Goal: Task Accomplishment & Management: Manage account settings

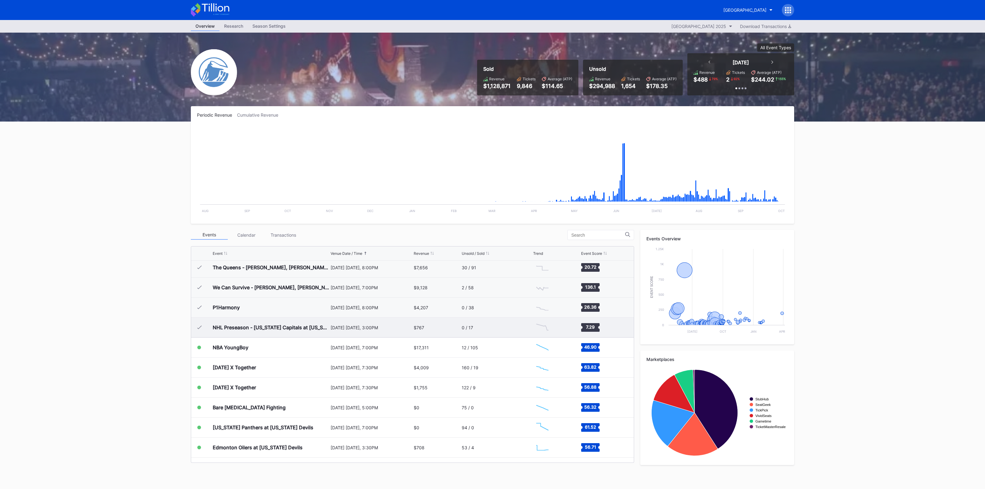
scroll to position [1020, 0]
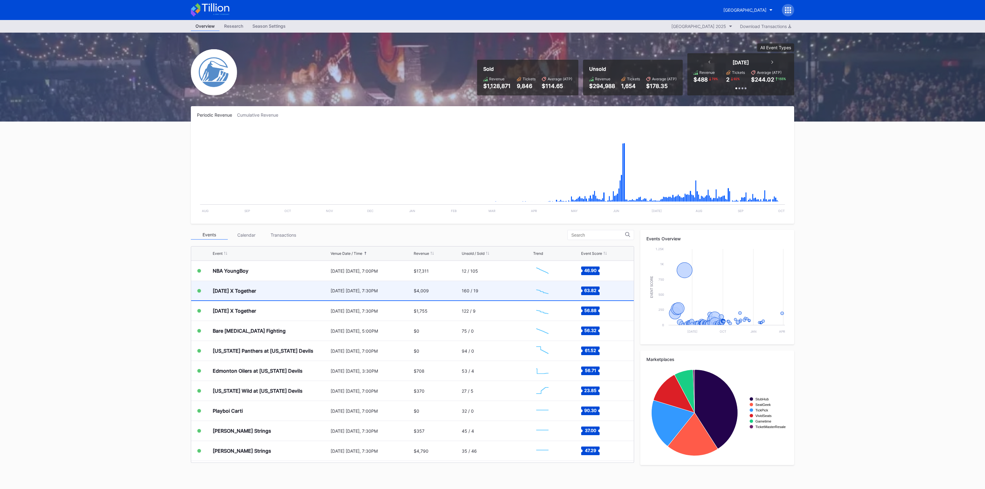
click at [302, 293] on div "[DATE] X Together" at bounding box center [271, 290] width 116 height 19
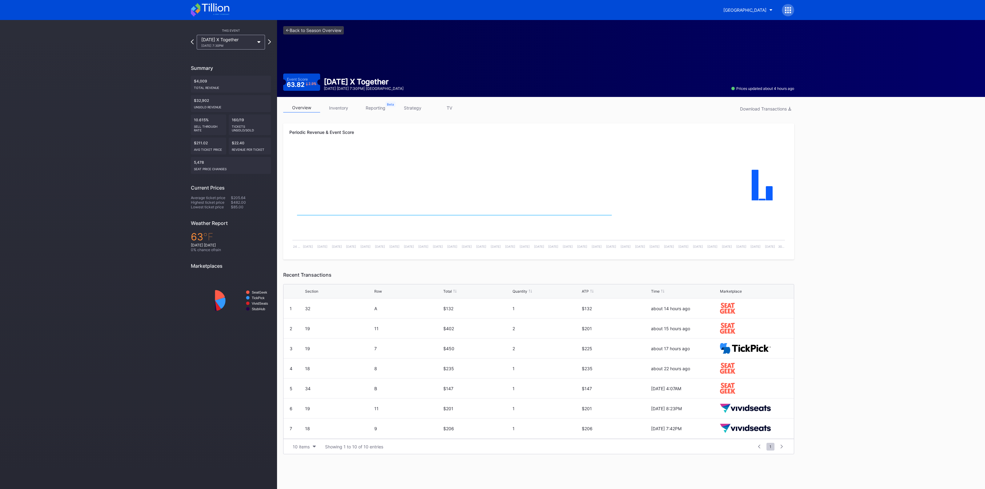
click at [345, 109] on link "inventory" at bounding box center [338, 108] width 37 height 10
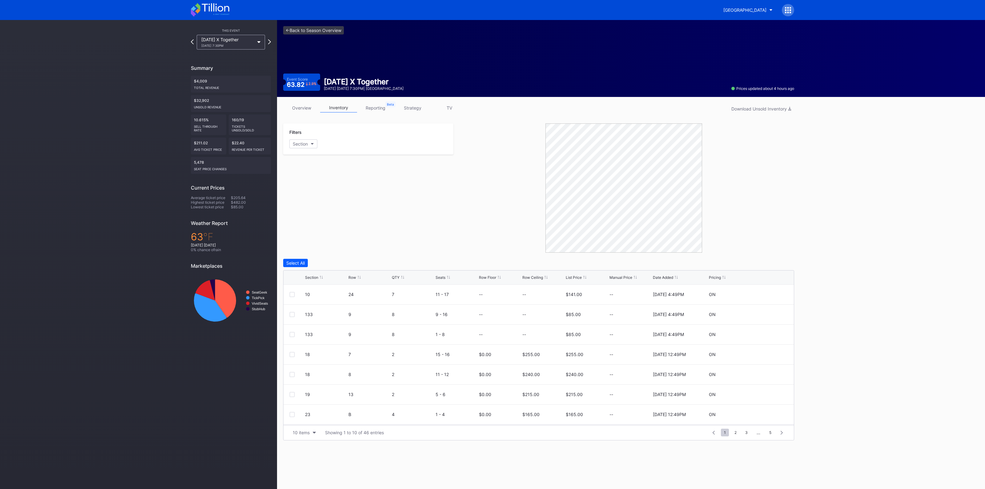
click at [311, 279] on div "Section Row QTY Seats Row Floor Row Ceiling List Price Manual Price Date Added …" at bounding box center [538, 277] width 510 height 14
click at [313, 277] on div "Section" at bounding box center [311, 277] width 13 height 5
click at [760, 294] on div at bounding box center [768, 294] width 37 height 5
click at [767, 295] on icon at bounding box center [769, 294] width 5 height 5
click at [537, 295] on input at bounding box center [543, 297] width 42 height 12
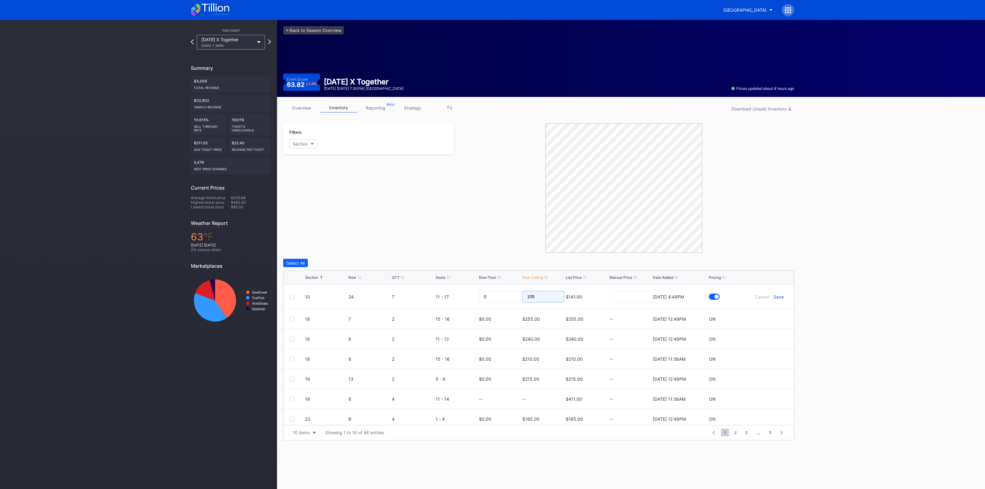
type input "105"
click at [773, 298] on div "Save" at bounding box center [778, 296] width 10 height 5
click at [767, 315] on icon at bounding box center [769, 314] width 5 height 5
click at [546, 317] on input "255" at bounding box center [543, 317] width 42 height 12
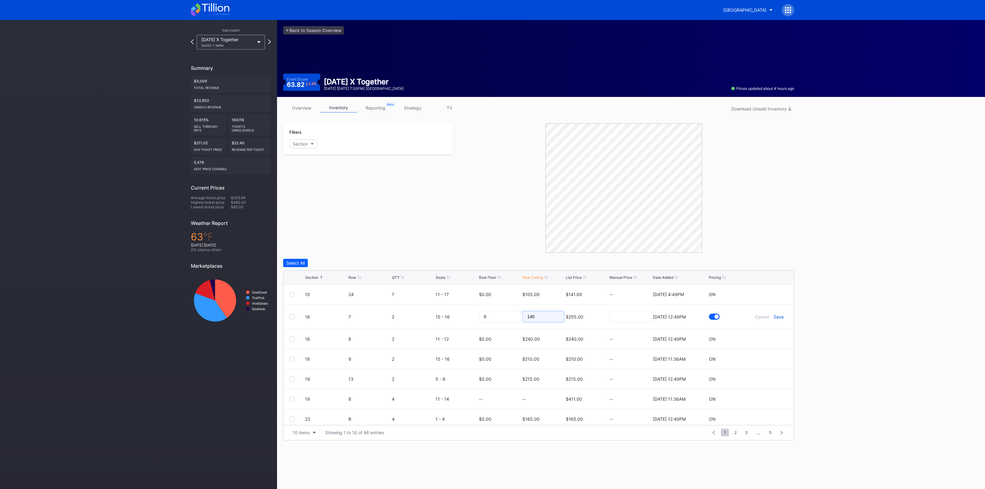
type input "140"
click at [774, 317] on div "Save" at bounding box center [778, 316] width 10 height 5
click at [767, 333] on icon at bounding box center [769, 334] width 5 height 5
click at [530, 340] on input "240" at bounding box center [543, 337] width 42 height 12
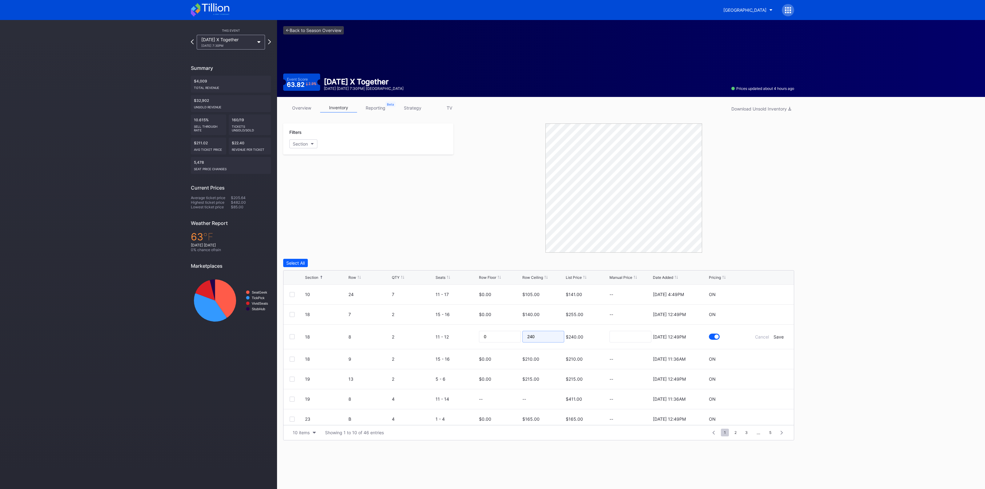
click at [541, 339] on input "240" at bounding box center [543, 337] width 42 height 12
click at [542, 339] on input "240" at bounding box center [543, 337] width 42 height 12
type input "135"
click at [773, 338] on div "Save" at bounding box center [778, 336] width 10 height 5
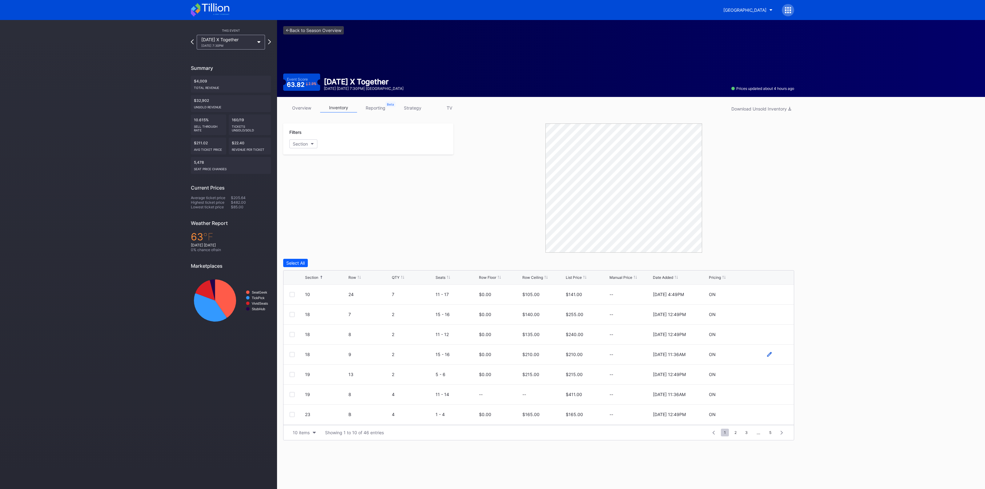
click at [767, 353] on icon at bounding box center [769, 354] width 5 height 5
click at [542, 355] on input "210" at bounding box center [543, 357] width 42 height 12
type input "130"
click at [773, 358] on div "Save" at bounding box center [778, 356] width 10 height 5
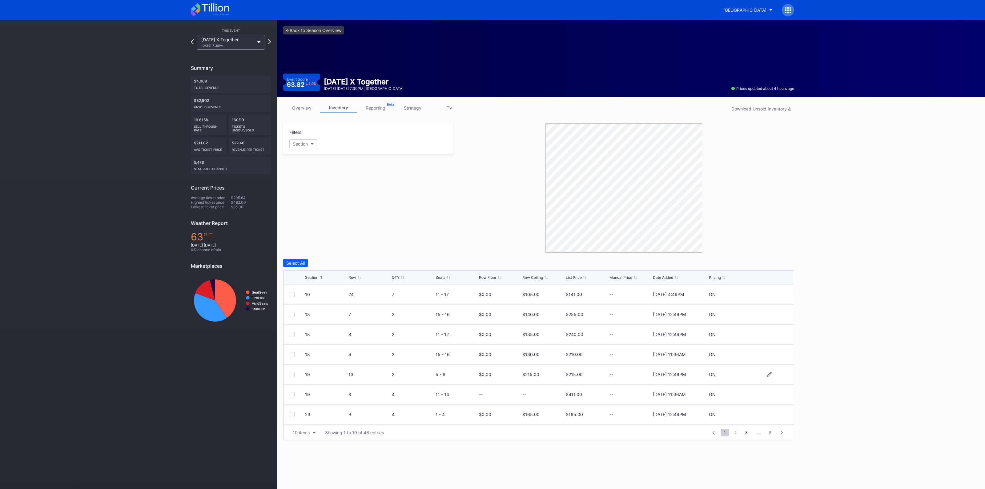
click at [760, 374] on div at bounding box center [768, 374] width 37 height 5
click at [767, 374] on icon at bounding box center [769, 374] width 5 height 5
click at [546, 378] on input "215" at bounding box center [543, 377] width 42 height 12
type input "135"
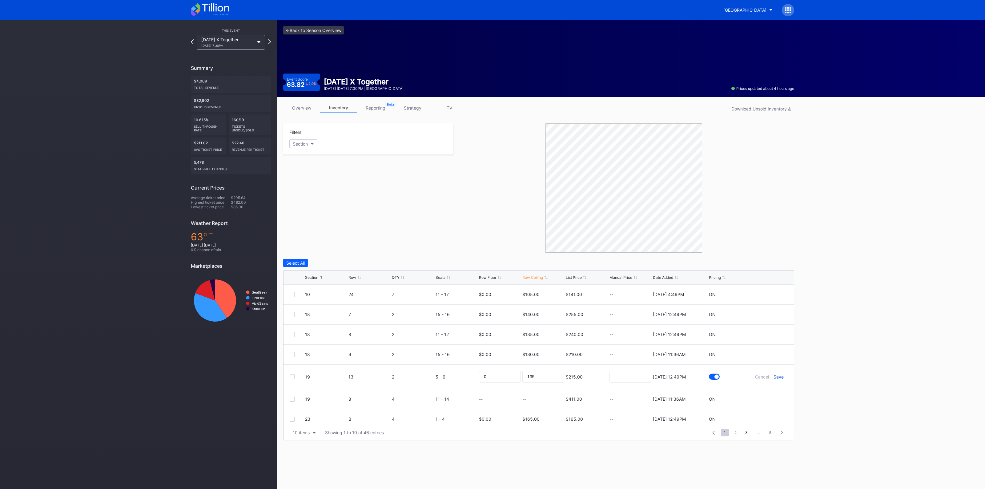
click at [774, 377] on div "Save" at bounding box center [778, 376] width 10 height 5
click at [767, 395] on icon at bounding box center [769, 394] width 5 height 5
click at [531, 399] on input at bounding box center [543, 397] width 42 height 12
type input "150"
click at [773, 397] on div "Save" at bounding box center [778, 396] width 10 height 5
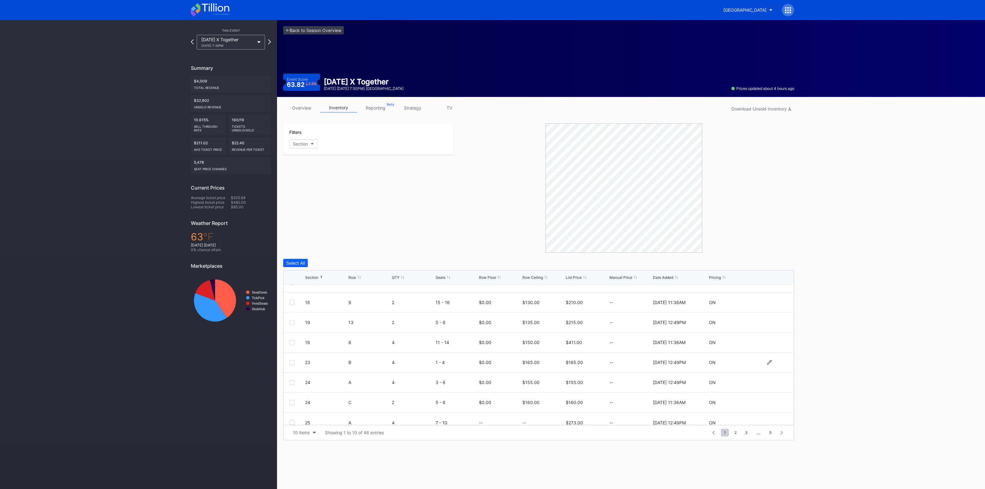
scroll to position [60, 0]
click at [766, 353] on div at bounding box center [768, 354] width 37 height 5
click at [767, 352] on icon at bounding box center [769, 354] width 5 height 5
click at [543, 354] on input "165" at bounding box center [543, 357] width 42 height 12
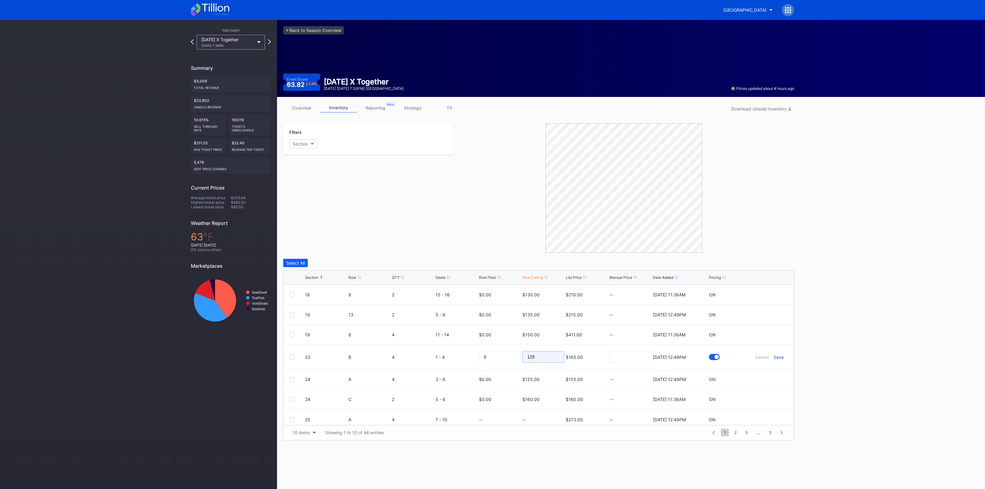
type input "125"
click at [773, 356] on div "Save" at bounding box center [778, 356] width 10 height 5
click at [767, 373] on icon at bounding box center [769, 374] width 5 height 5
click at [543, 373] on input "155" at bounding box center [543, 377] width 42 height 12
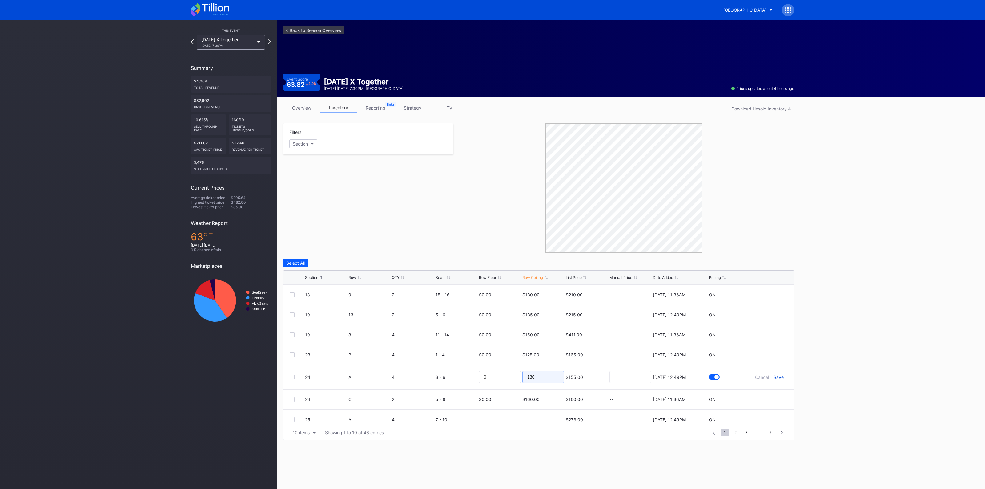
type input "130"
click at [773, 378] on div "Save" at bounding box center [778, 376] width 10 height 5
click at [767, 393] on icon at bounding box center [769, 394] width 5 height 5
click at [546, 397] on input "160" at bounding box center [543, 397] width 42 height 12
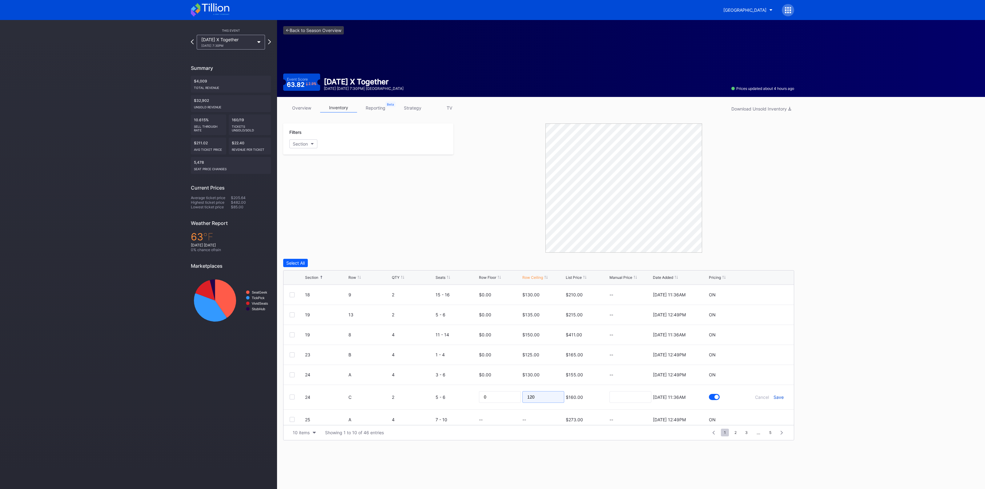
type input "120"
click at [774, 394] on div "Save" at bounding box center [778, 396] width 10 height 5
click at [767, 413] on icon at bounding box center [769, 415] width 5 height 5
click at [545, 414] on input at bounding box center [543, 417] width 42 height 12
type input "140"
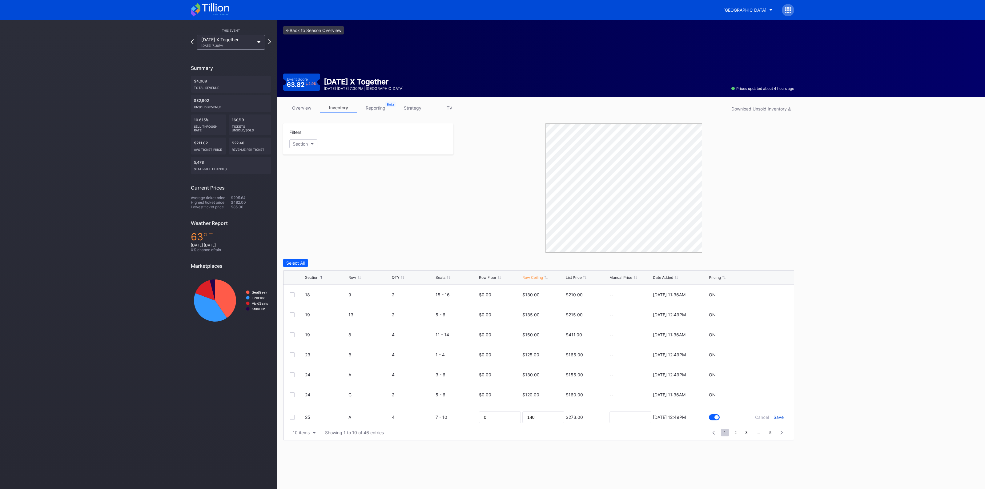
click at [773, 418] on div "Save" at bounding box center [778, 416] width 10 height 5
click at [303, 431] on div "10 items" at bounding box center [301, 432] width 17 height 5
click at [299, 414] on div "200 items" at bounding box center [304, 416] width 20 height 5
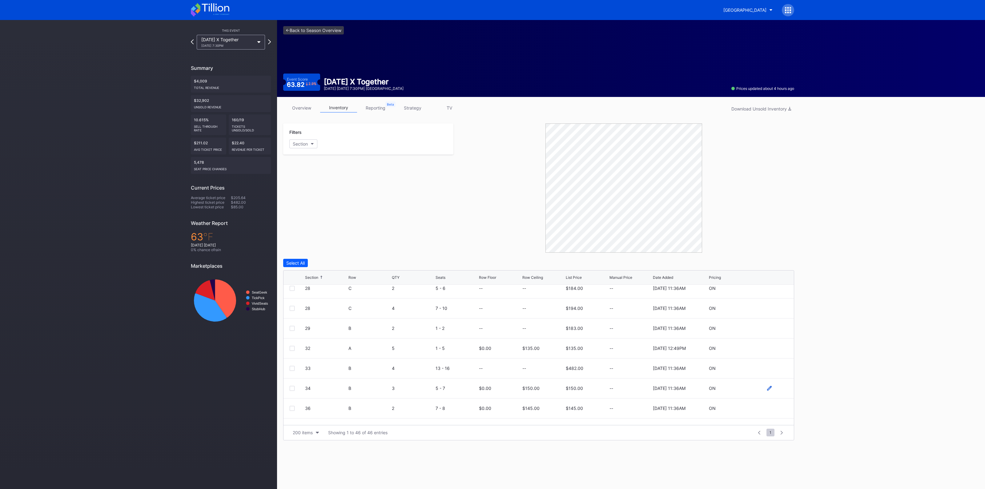
click at [767, 388] on icon at bounding box center [769, 388] width 5 height 5
click at [773, 388] on div "Save" at bounding box center [778, 390] width 10 height 5
click at [767, 366] on icon at bounding box center [769, 368] width 5 height 5
drag, startPoint x: 547, startPoint y: 370, endPoint x: 541, endPoint y: 350, distance: 20.8
click at [547, 369] on input at bounding box center [543, 371] width 42 height 12
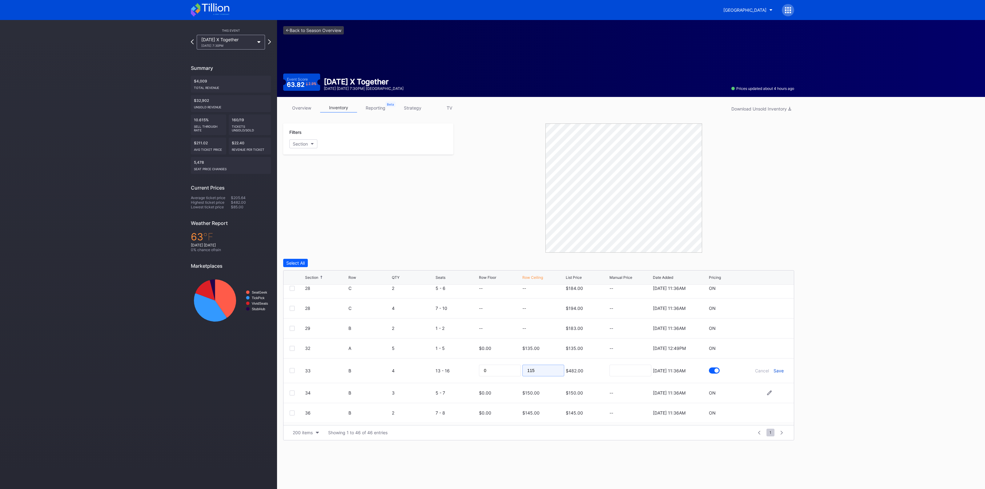
type input "115"
click at [773, 370] on div "Save" at bounding box center [778, 370] width 10 height 5
click at [767, 353] on icon at bounding box center [769, 354] width 5 height 5
click at [547, 355] on input at bounding box center [543, 357] width 42 height 12
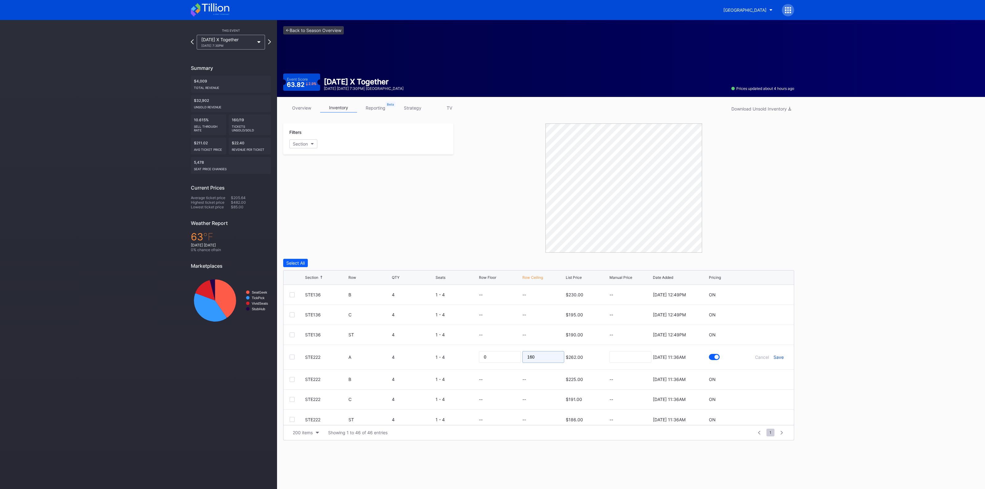
type input "160"
click at [773, 356] on div "Save" at bounding box center [778, 356] width 10 height 5
click at [766, 414] on div at bounding box center [768, 415] width 37 height 5
click at [767, 415] on icon at bounding box center [769, 415] width 5 height 5
drag, startPoint x: 550, startPoint y: 416, endPoint x: 545, endPoint y: 411, distance: 7.2
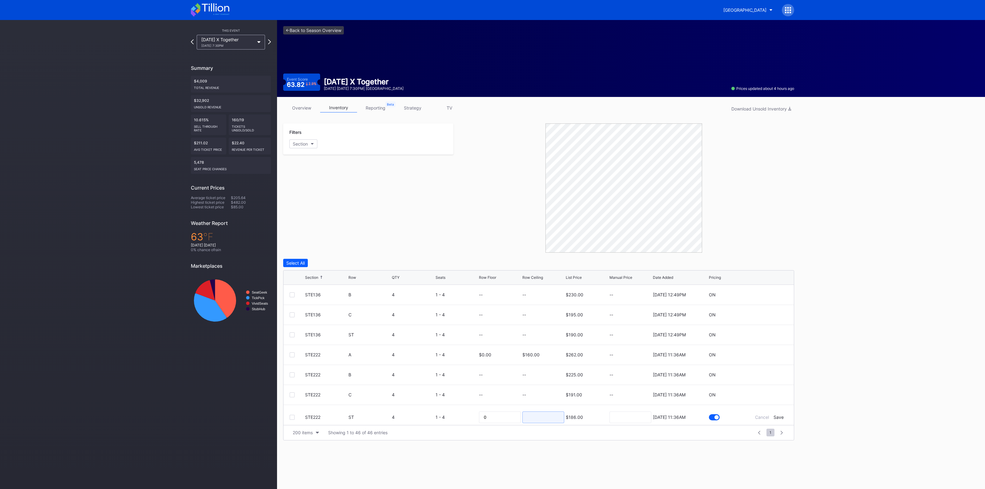
click at [550, 416] on input at bounding box center [543, 417] width 42 height 12
type input "155"
click at [775, 418] on div "Save" at bounding box center [778, 416] width 10 height 5
click at [767, 319] on icon at bounding box center [769, 319] width 5 height 5
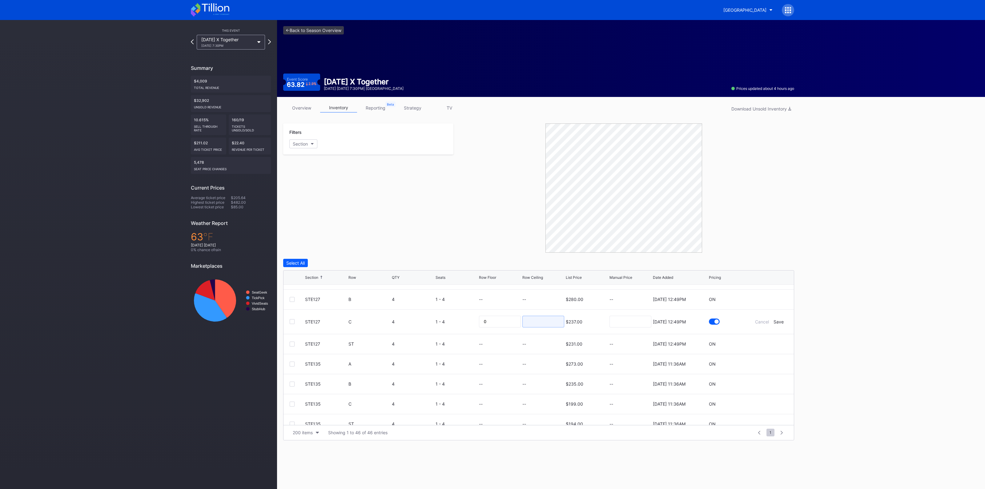
click at [533, 318] on input at bounding box center [543, 322] width 42 height 12
type input "155"
click at [773, 320] on div "Save" at bounding box center [778, 321] width 10 height 5
click at [300, 29] on link "<- Back to Season Overview" at bounding box center [313, 30] width 61 height 8
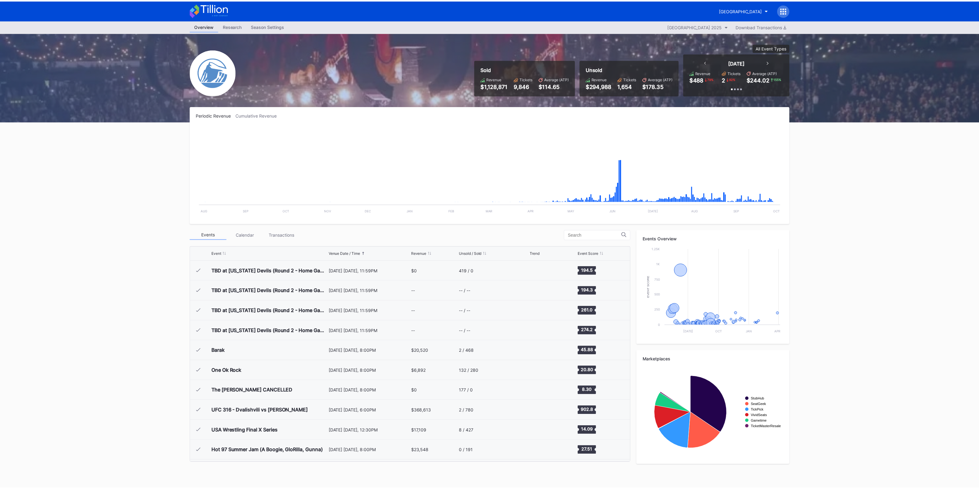
scroll to position [1020, 0]
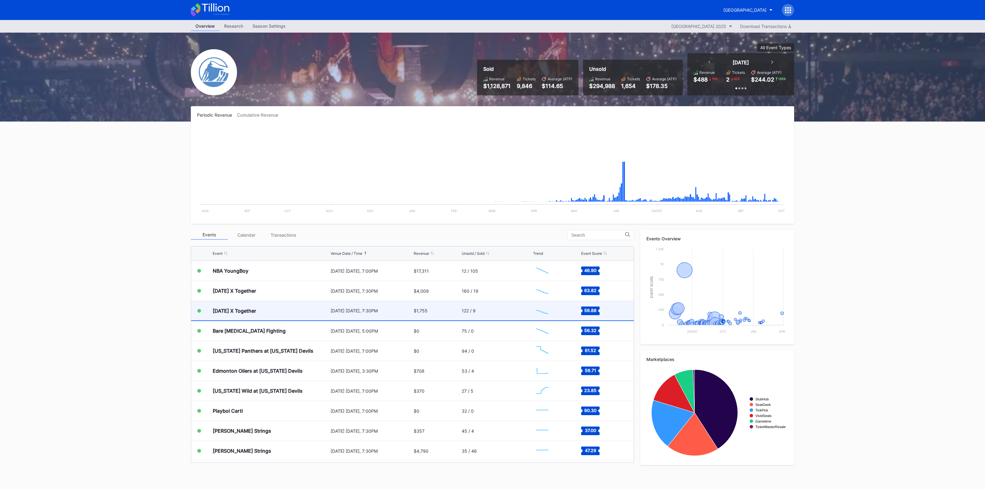
click at [330, 305] on div "[DATE] [DATE], 7:30PM" at bounding box center [371, 310] width 82 height 19
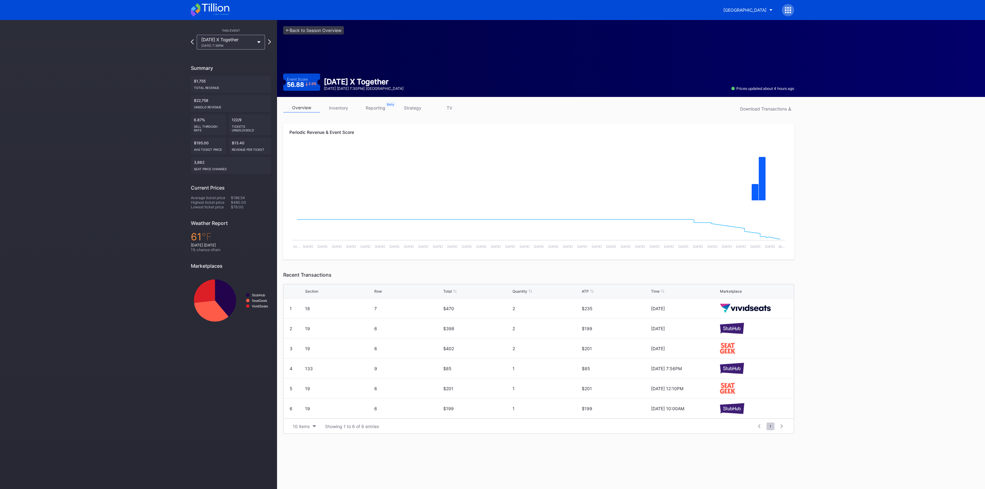
click at [409, 106] on link "strategy" at bounding box center [412, 108] width 37 height 10
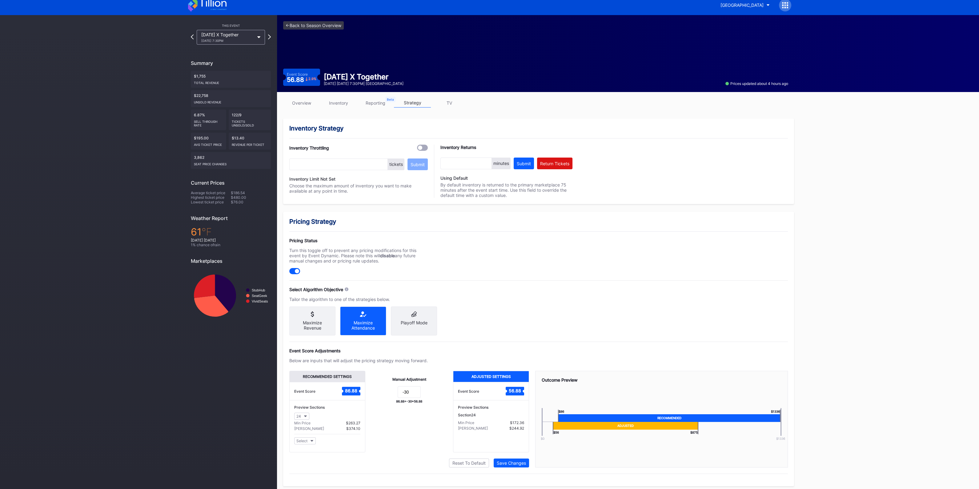
scroll to position [9, 0]
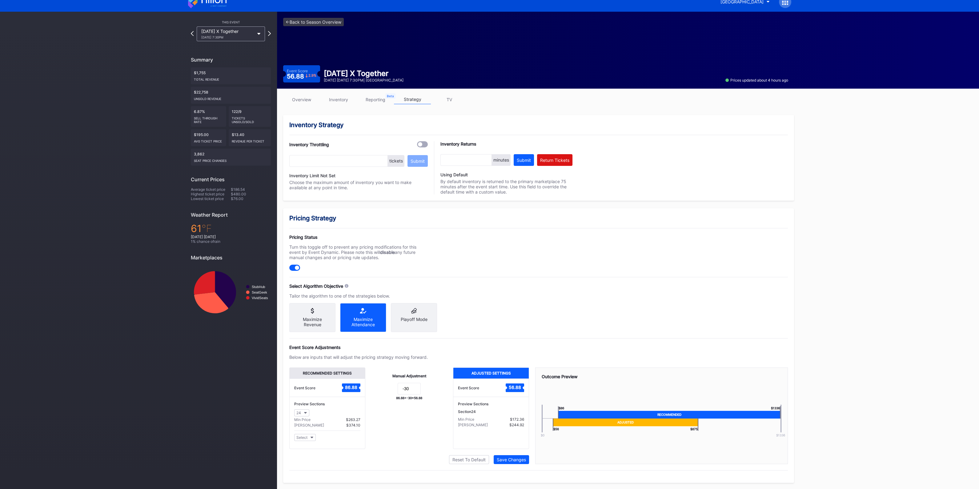
click at [334, 101] on link "inventory" at bounding box center [338, 100] width 37 height 10
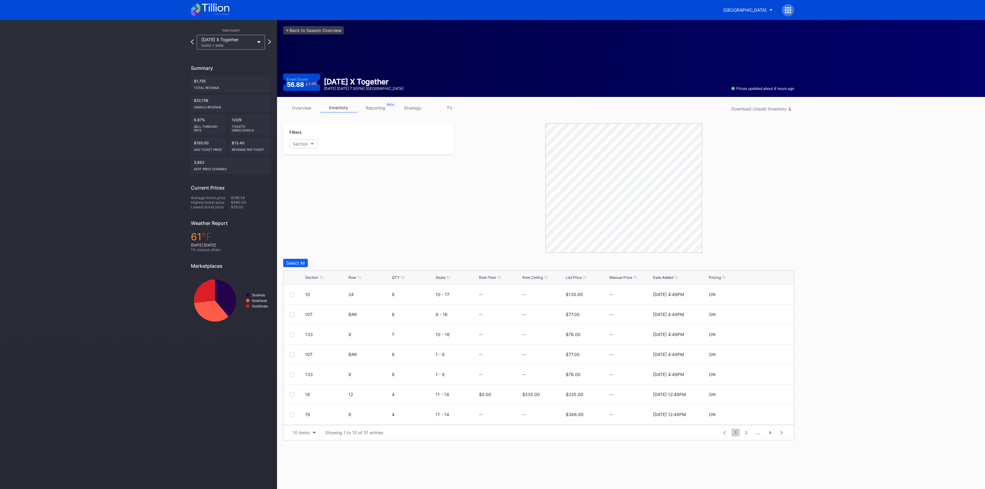
click at [310, 277] on div "Section" at bounding box center [311, 277] width 13 height 5
click at [303, 430] on div "10 items" at bounding box center [301, 432] width 17 height 5
click at [304, 405] on div "100 items" at bounding box center [304, 404] width 20 height 5
click at [767, 334] on icon at bounding box center [769, 334] width 5 height 5
click at [539, 335] on input at bounding box center [543, 337] width 42 height 12
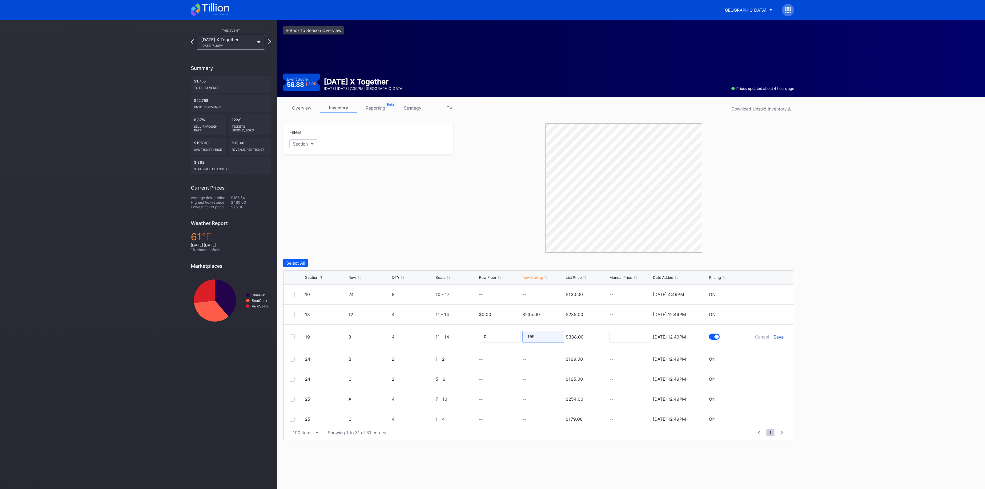
type input "155"
click at [773, 336] on div "Save" at bounding box center [778, 336] width 10 height 5
click at [767, 355] on icon at bounding box center [769, 354] width 5 height 5
drag, startPoint x: 547, startPoint y: 355, endPoint x: 549, endPoint y: 343, distance: 12.4
click at [547, 355] on input at bounding box center [543, 357] width 42 height 12
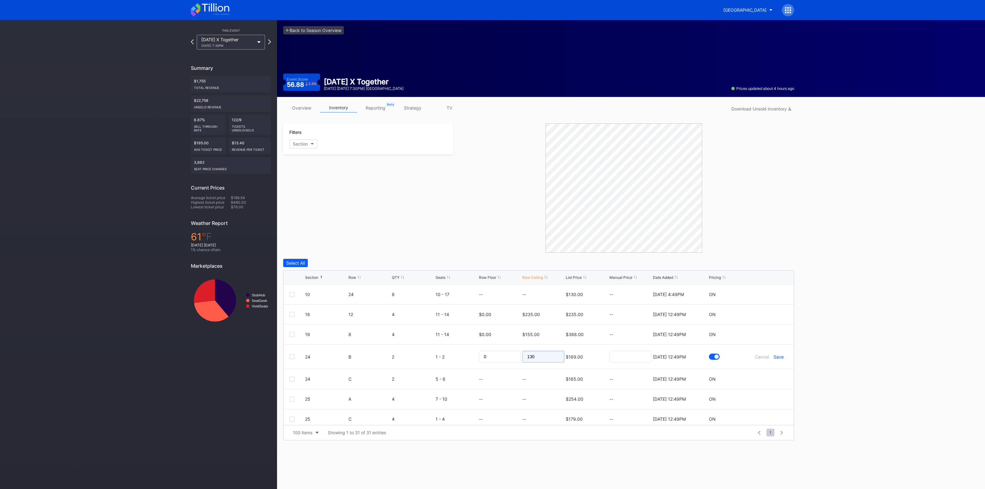
type input "130"
click at [773, 354] on div "Save" at bounding box center [778, 356] width 10 height 5
click at [765, 396] on div "25 A 4 7 - 10 -- -- $254.00 -- [DATE] 12:49PM ON" at bounding box center [538, 395] width 510 height 20
click at [767, 395] on icon at bounding box center [769, 394] width 5 height 5
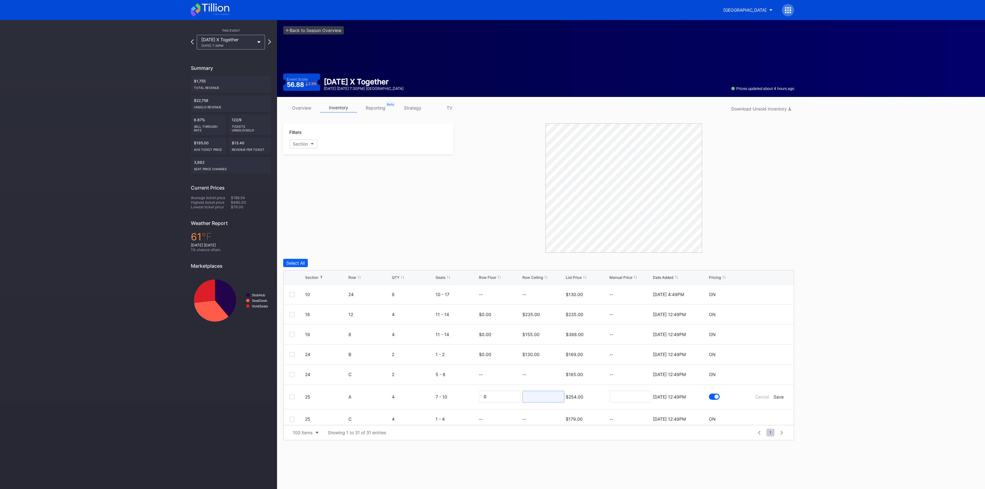
click at [537, 392] on input at bounding box center [543, 397] width 42 height 12
type input "155"
click at [774, 394] on div "Save" at bounding box center [778, 396] width 10 height 5
click at [766, 336] on div at bounding box center [768, 334] width 37 height 5
click at [767, 335] on icon at bounding box center [769, 334] width 5 height 5
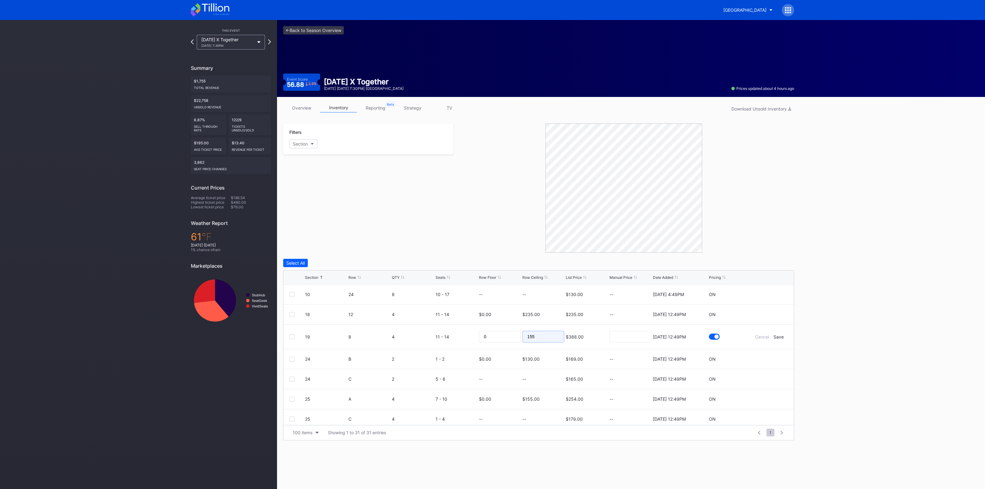
click at [548, 331] on input "155" at bounding box center [543, 337] width 42 height 12
type input "175"
click at [773, 336] on div "Save" at bounding box center [778, 336] width 10 height 5
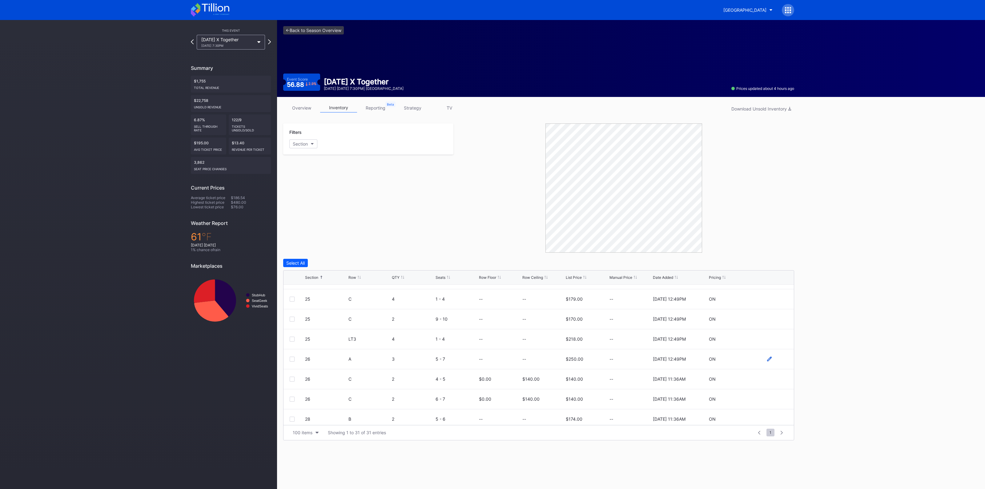
click at [767, 359] on icon at bounding box center [769, 359] width 5 height 5
click at [543, 362] on input at bounding box center [543, 361] width 42 height 12
type input "140"
click at [774, 361] on div "Save" at bounding box center [778, 361] width 10 height 5
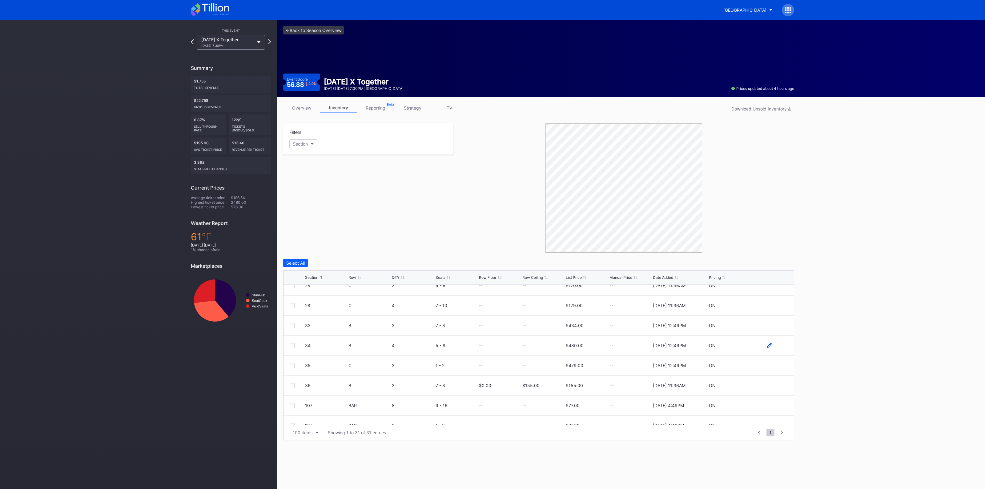
click at [767, 343] on icon at bounding box center [769, 345] width 5 height 5
click at [551, 343] on input at bounding box center [543, 348] width 42 height 12
type input "160"
click at [773, 346] on div "Save" at bounding box center [778, 347] width 10 height 5
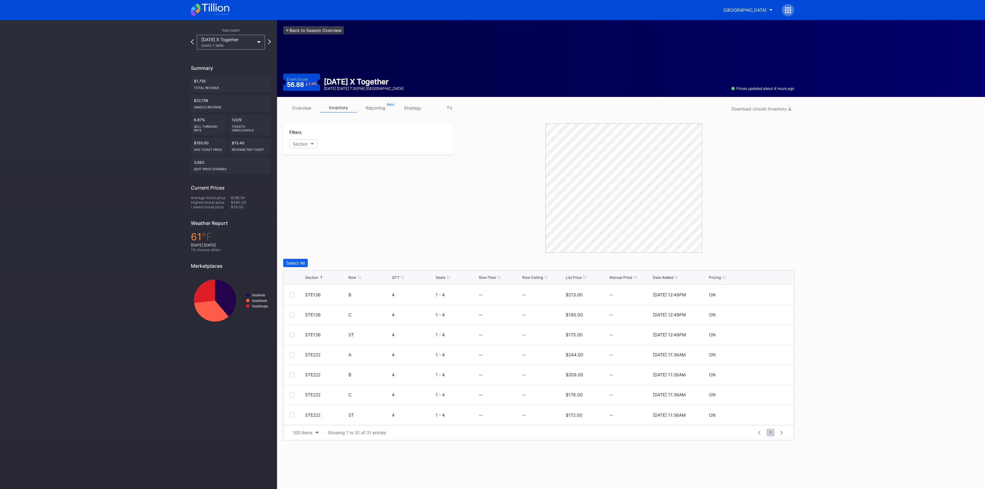
click at [328, 31] on link "<- Back to Season Overview" at bounding box center [313, 30] width 61 height 8
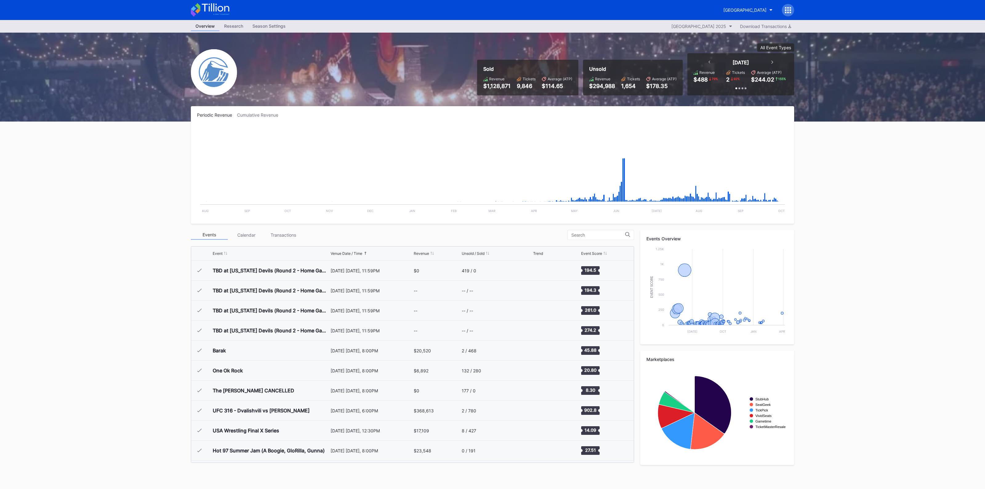
scroll to position [1020, 0]
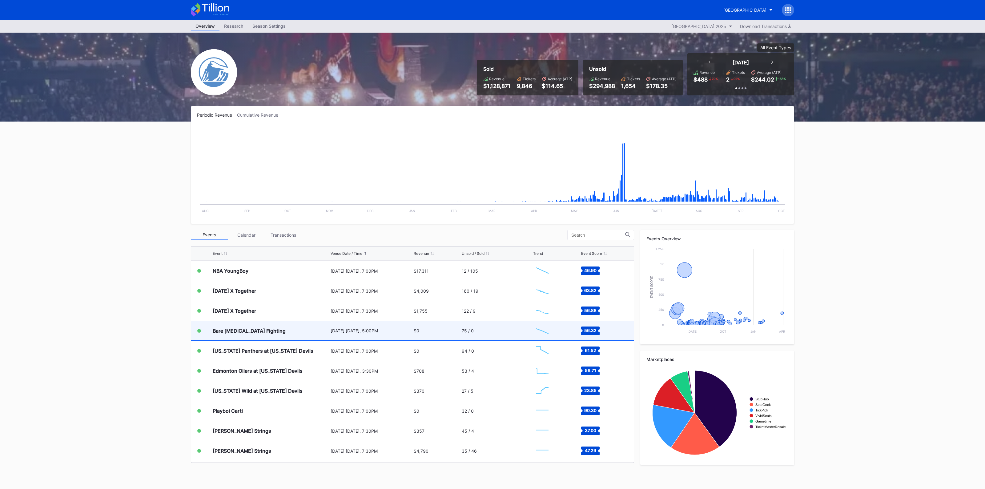
click at [267, 332] on div "Bare [MEDICAL_DATA] Fighting" at bounding box center [271, 330] width 116 height 19
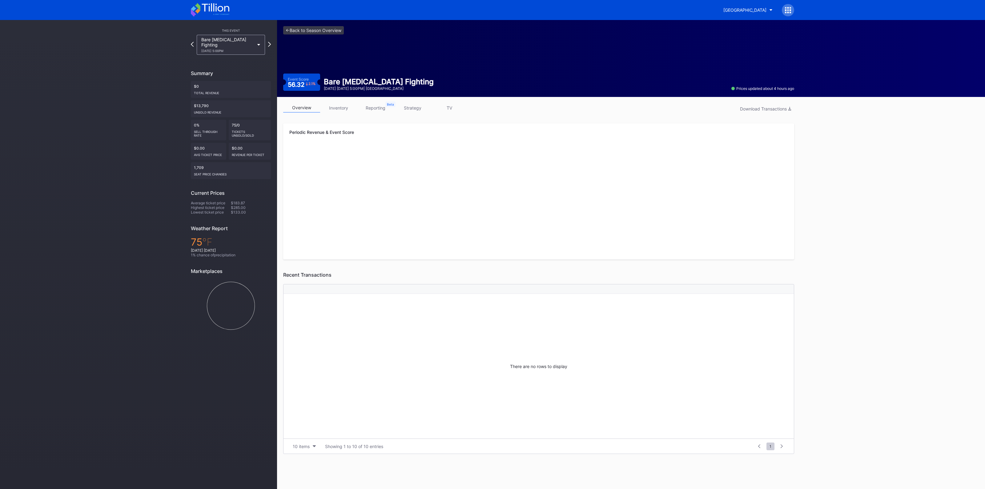
click at [418, 106] on link "strategy" at bounding box center [412, 108] width 37 height 10
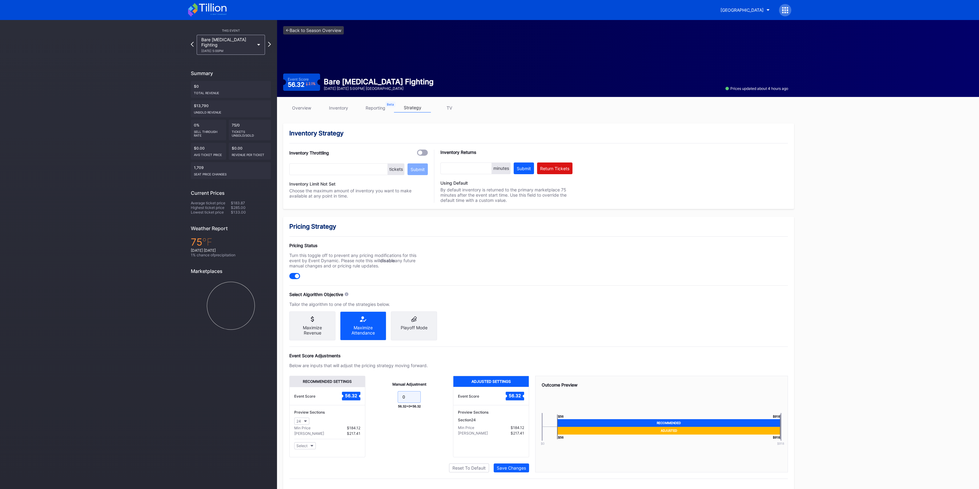
click at [418, 402] on input "0" at bounding box center [409, 397] width 23 height 12
type input "-20"
click at [518, 470] on div "Save Changes" at bounding box center [511, 467] width 29 height 5
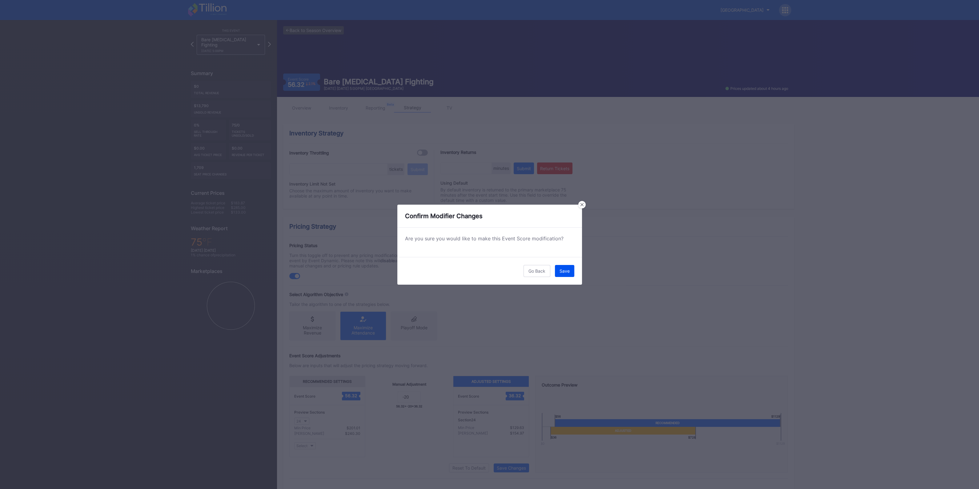
click at [565, 270] on div "Save" at bounding box center [564, 270] width 10 height 5
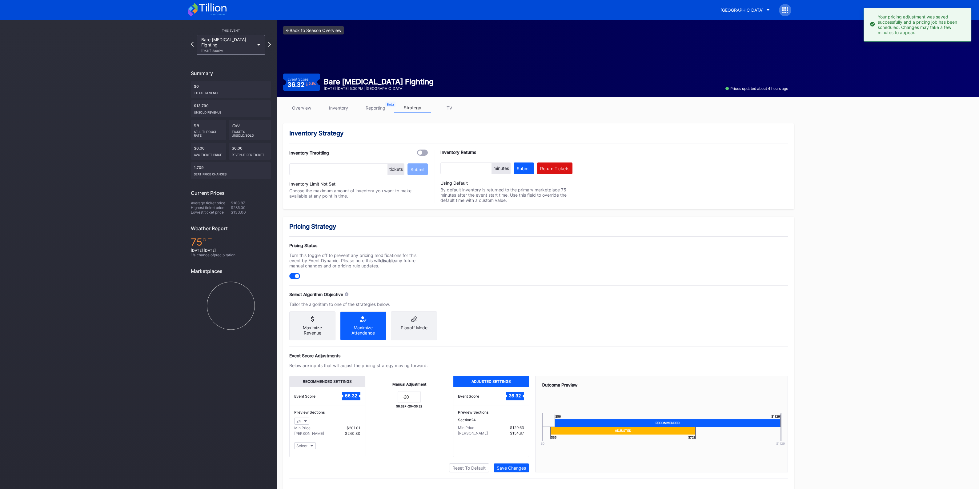
click at [308, 31] on link "<- Back to Season Overview" at bounding box center [313, 30] width 61 height 8
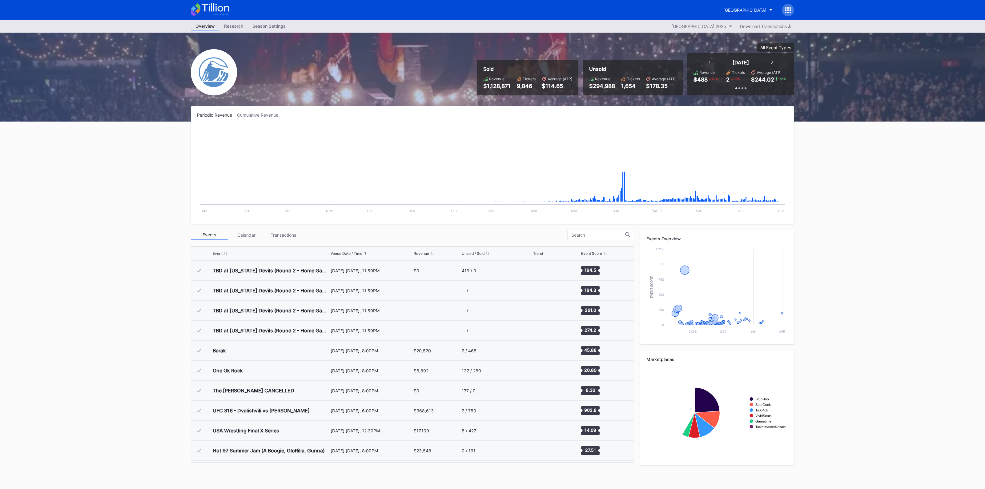
scroll to position [1020, 0]
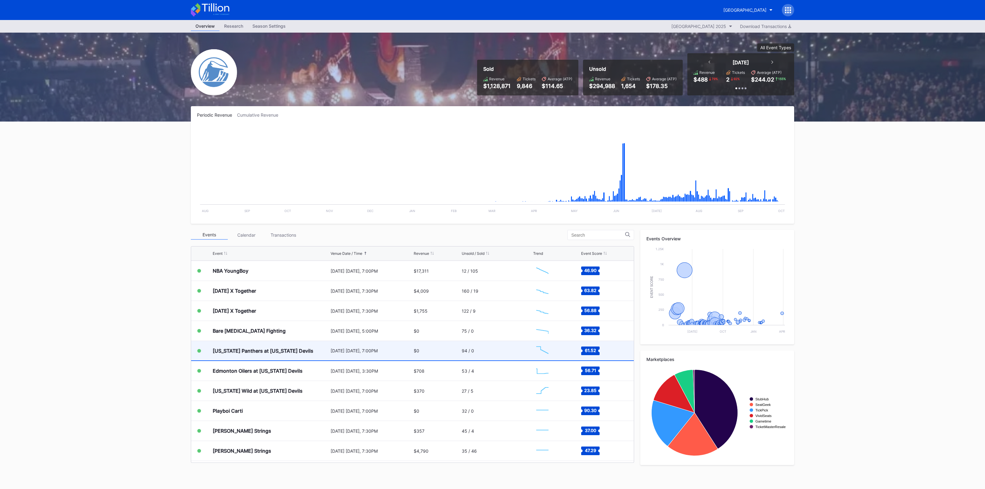
click at [288, 349] on div "[US_STATE] Panthers at [US_STATE] Devils" at bounding box center [263, 351] width 101 height 6
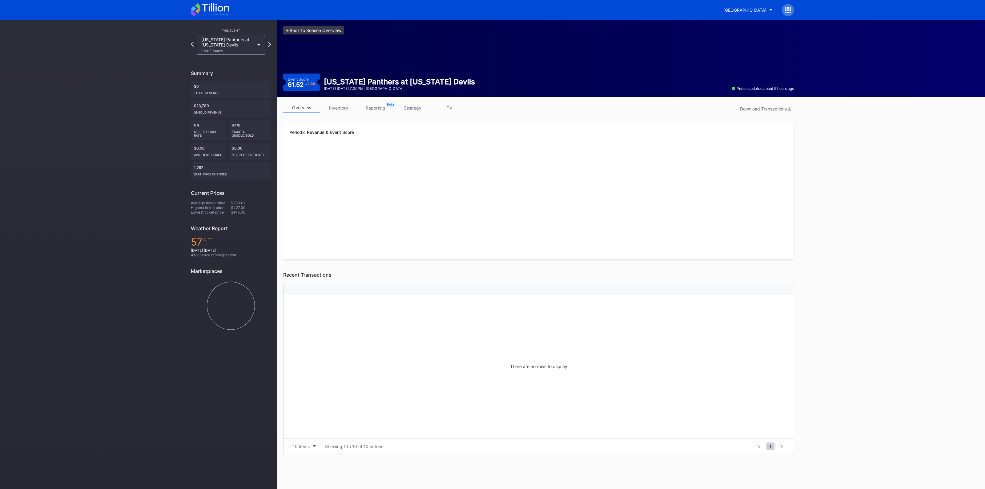
click at [299, 31] on link "<- Back to Season Overview" at bounding box center [313, 30] width 61 height 8
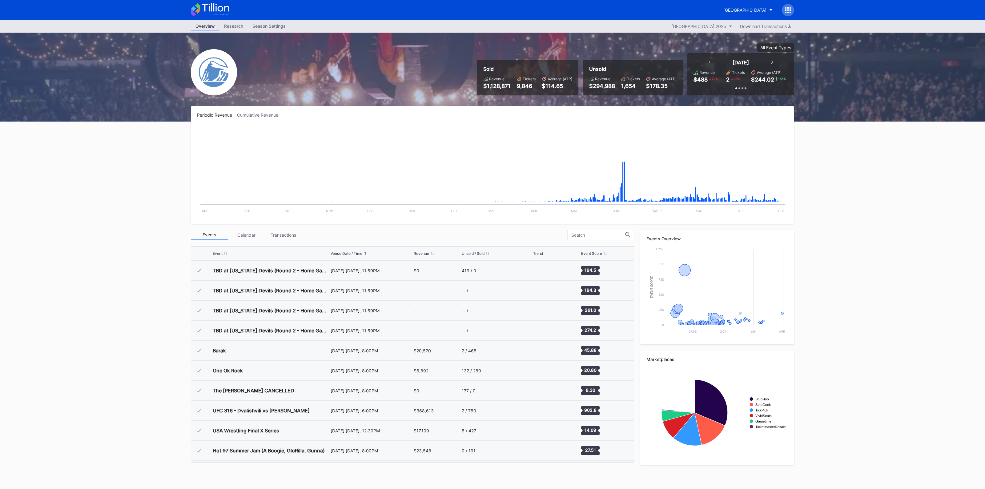
scroll to position [1020, 0]
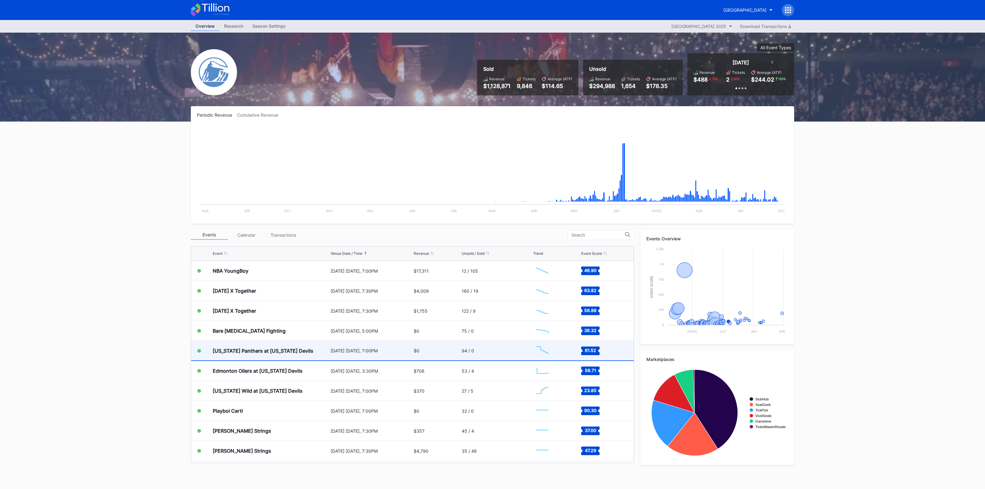
click at [274, 345] on div "[US_STATE] Panthers at [US_STATE] Devils" at bounding box center [271, 350] width 116 height 19
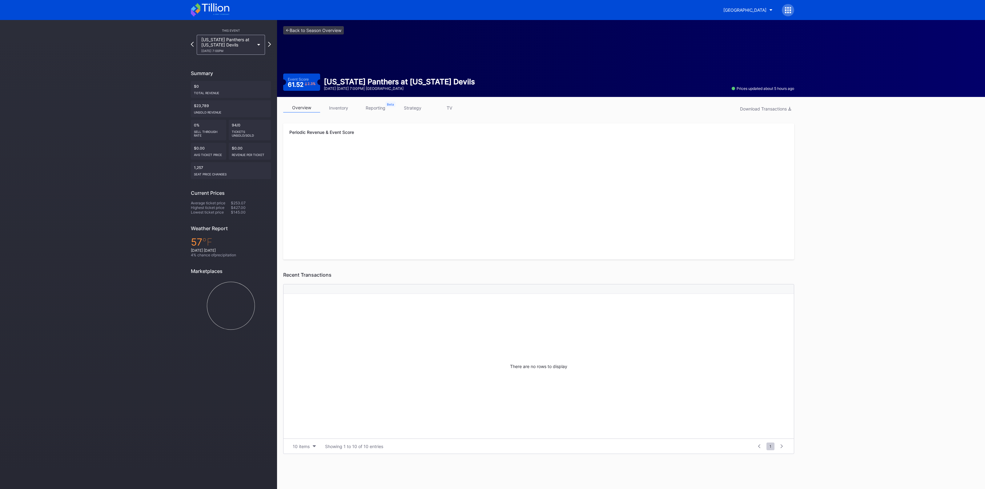
click at [349, 108] on link "inventory" at bounding box center [338, 108] width 37 height 10
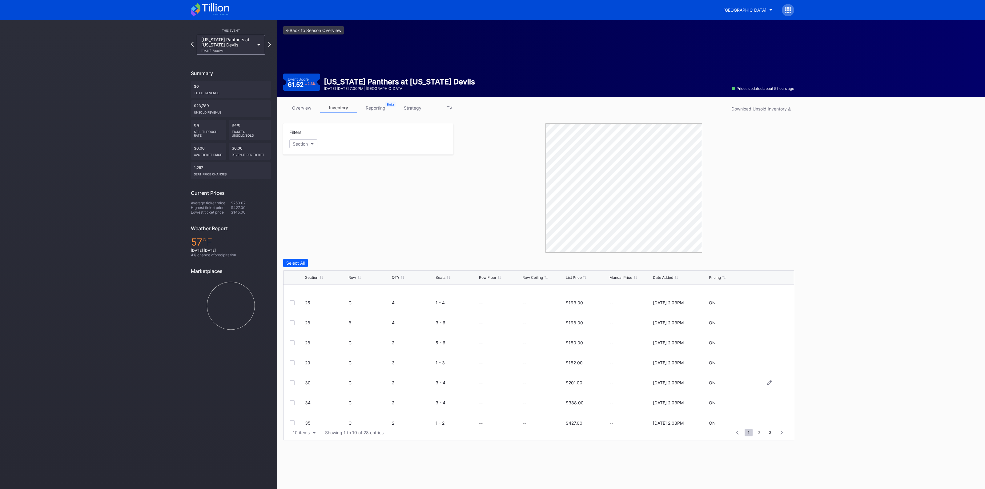
scroll to position [60, 0]
click at [301, 428] on button "10 items" at bounding box center [304, 432] width 29 height 8
click at [313, 405] on div "100 items" at bounding box center [304, 404] width 20 height 5
click at [308, 29] on link "<- Back to Season Overview" at bounding box center [313, 30] width 61 height 8
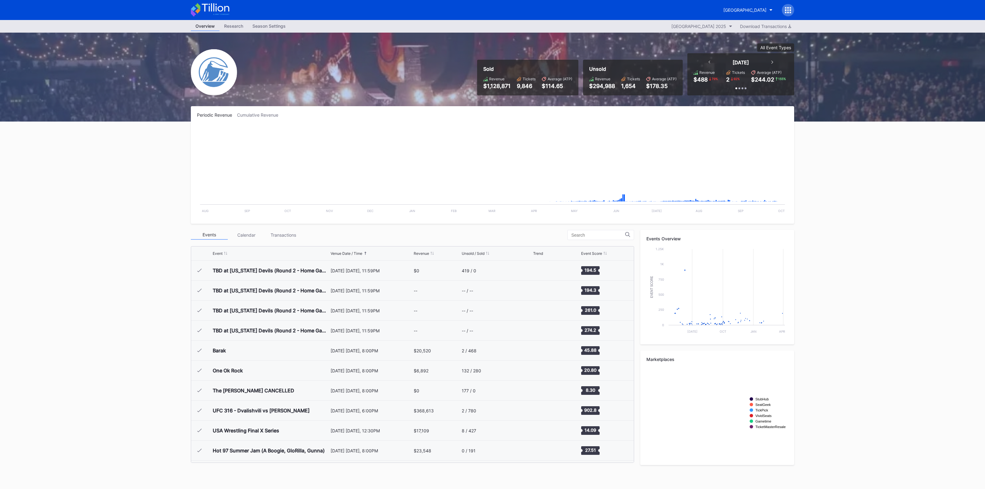
scroll to position [1020, 0]
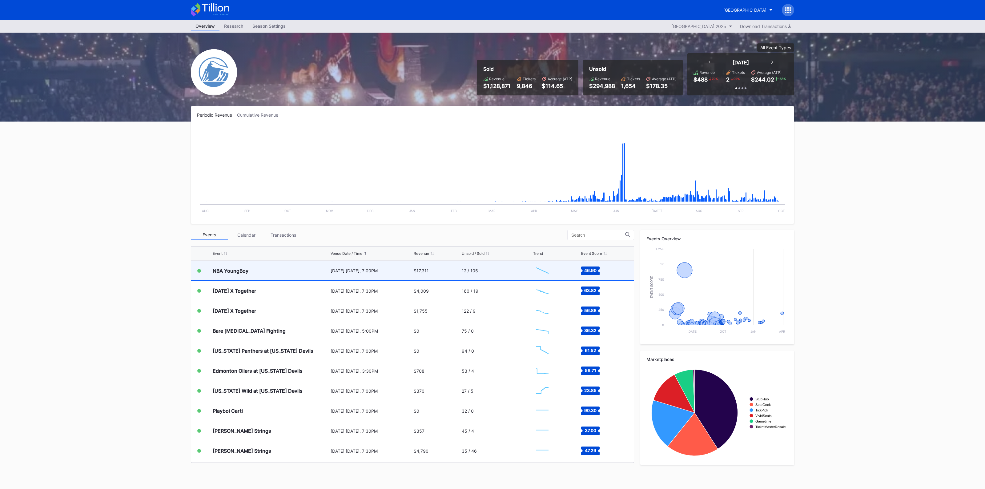
click at [344, 268] on div "[DATE] [DATE], 7:00PM" at bounding box center [371, 270] width 82 height 5
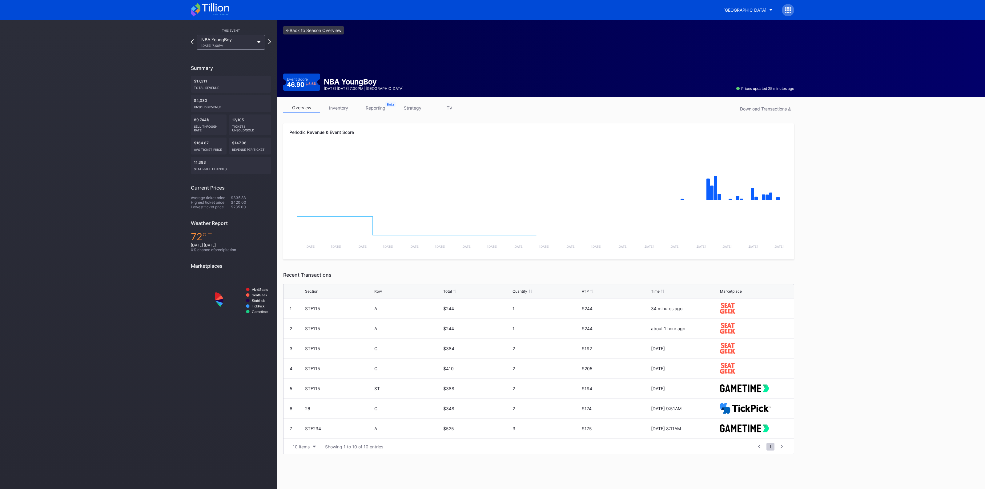
click at [337, 105] on link "inventory" at bounding box center [338, 108] width 37 height 10
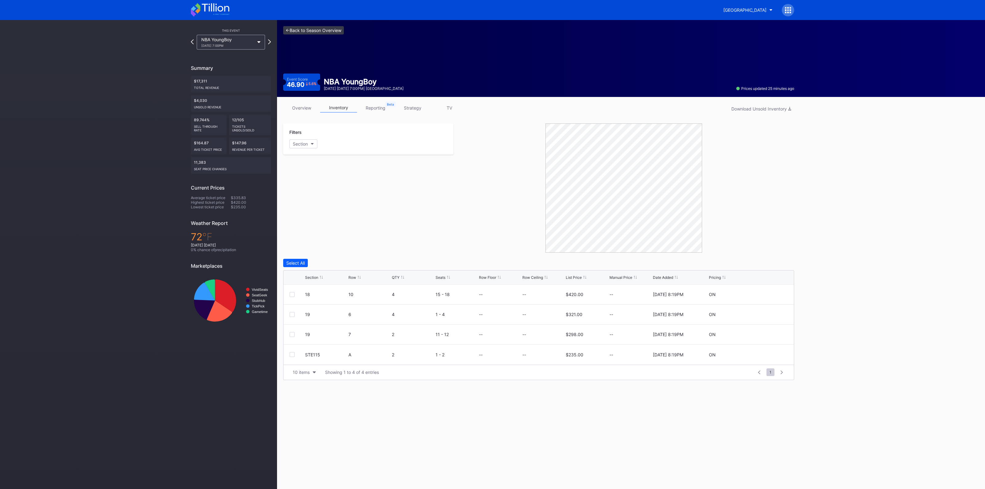
click at [314, 30] on link "<- Back to Season Overview" at bounding box center [313, 30] width 61 height 8
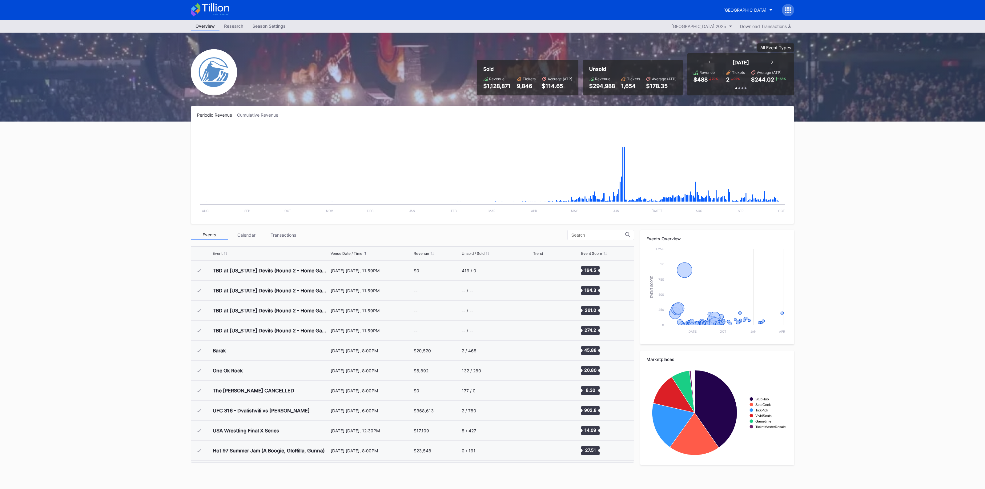
scroll to position [1020, 0]
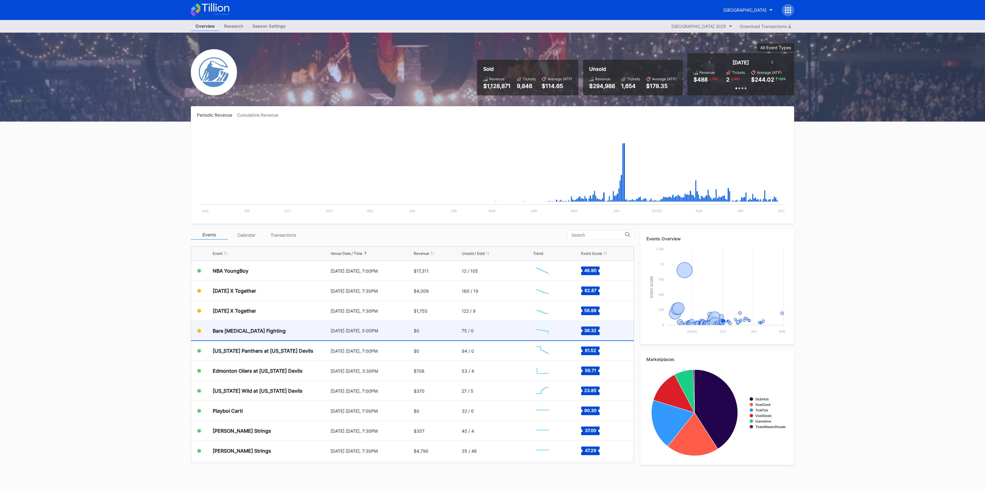
click at [414, 330] on div "$0" at bounding box center [417, 330] width 6 height 5
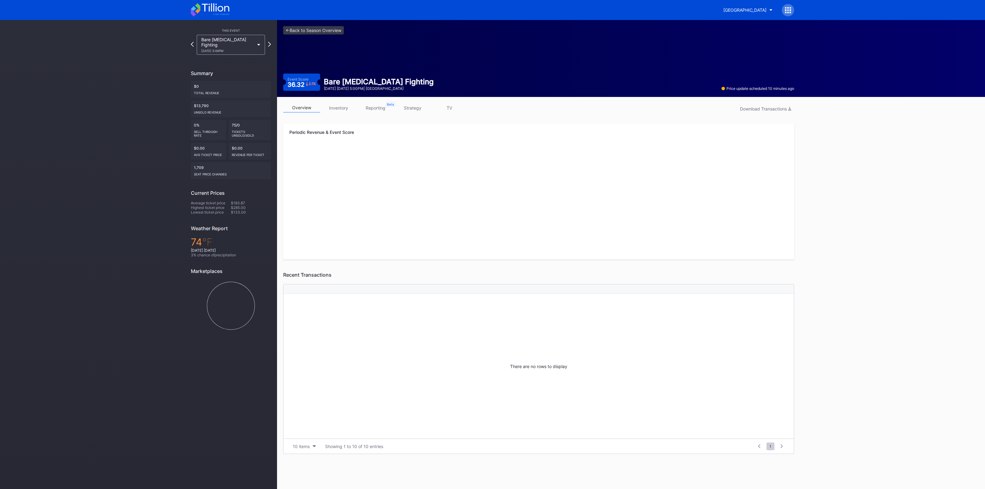
click at [345, 110] on link "inventory" at bounding box center [338, 108] width 37 height 10
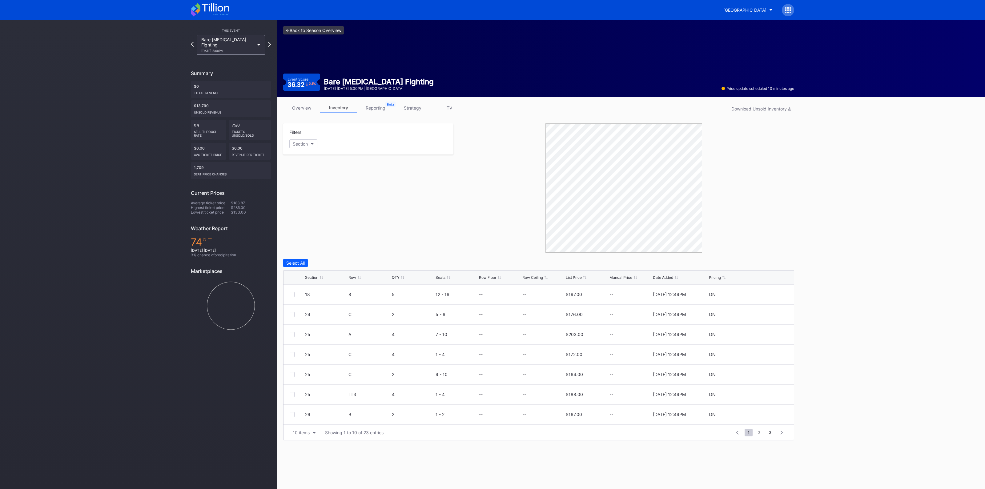
click at [331, 30] on link "<- Back to Season Overview" at bounding box center [313, 30] width 61 height 8
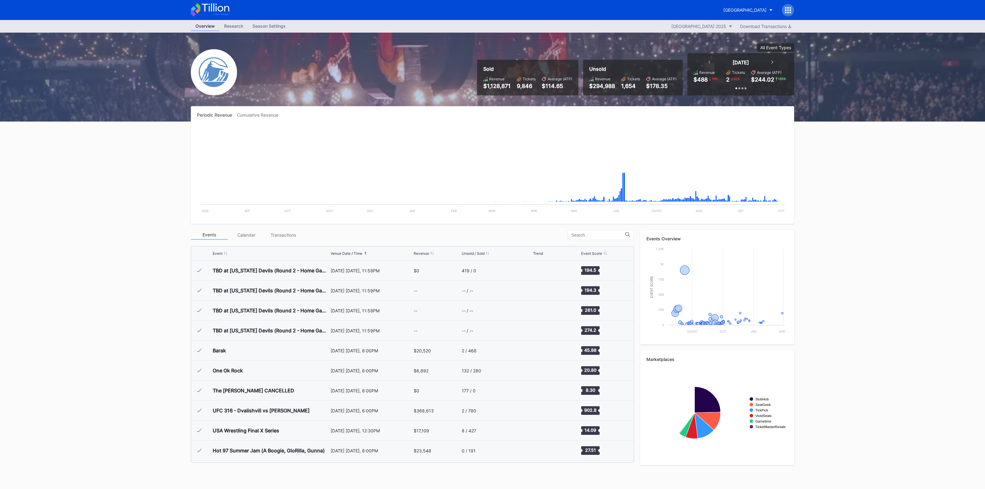
scroll to position [1020, 0]
